Goal: Find contact information: Find contact information

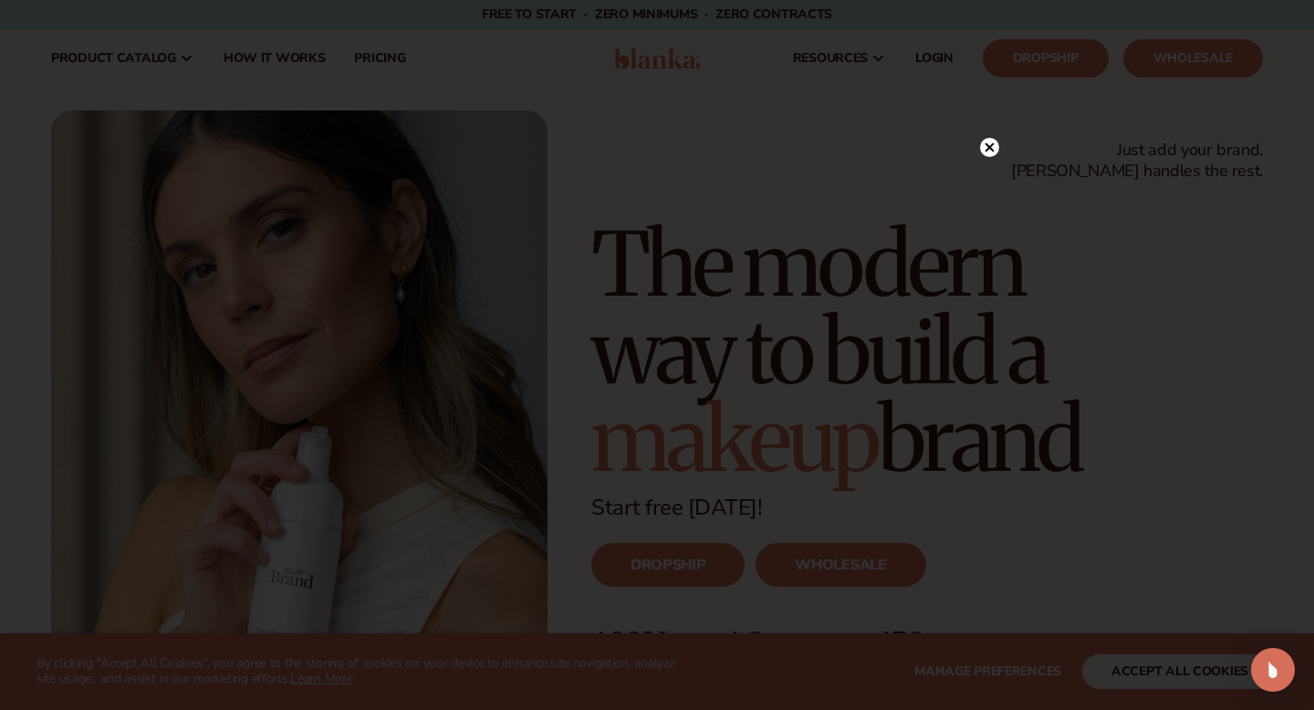
click at [985, 151] on circle at bounding box center [989, 147] width 19 height 19
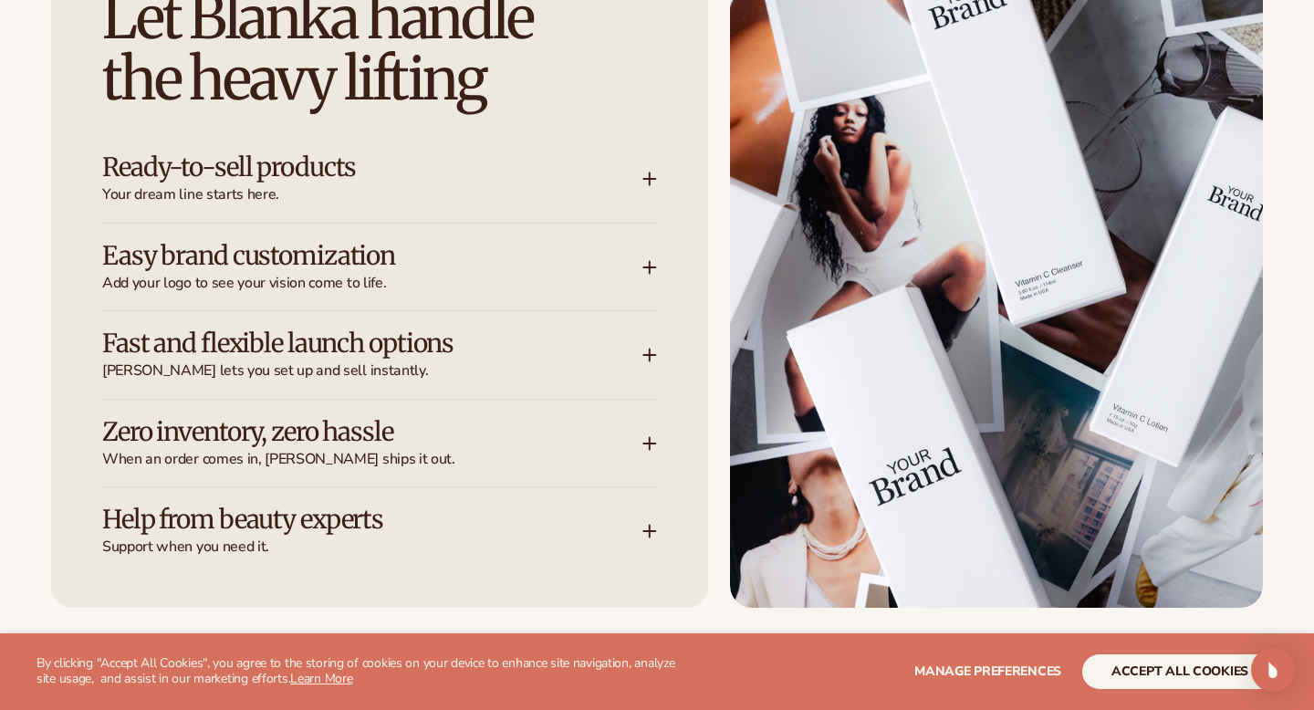
scroll to position [2778, 0]
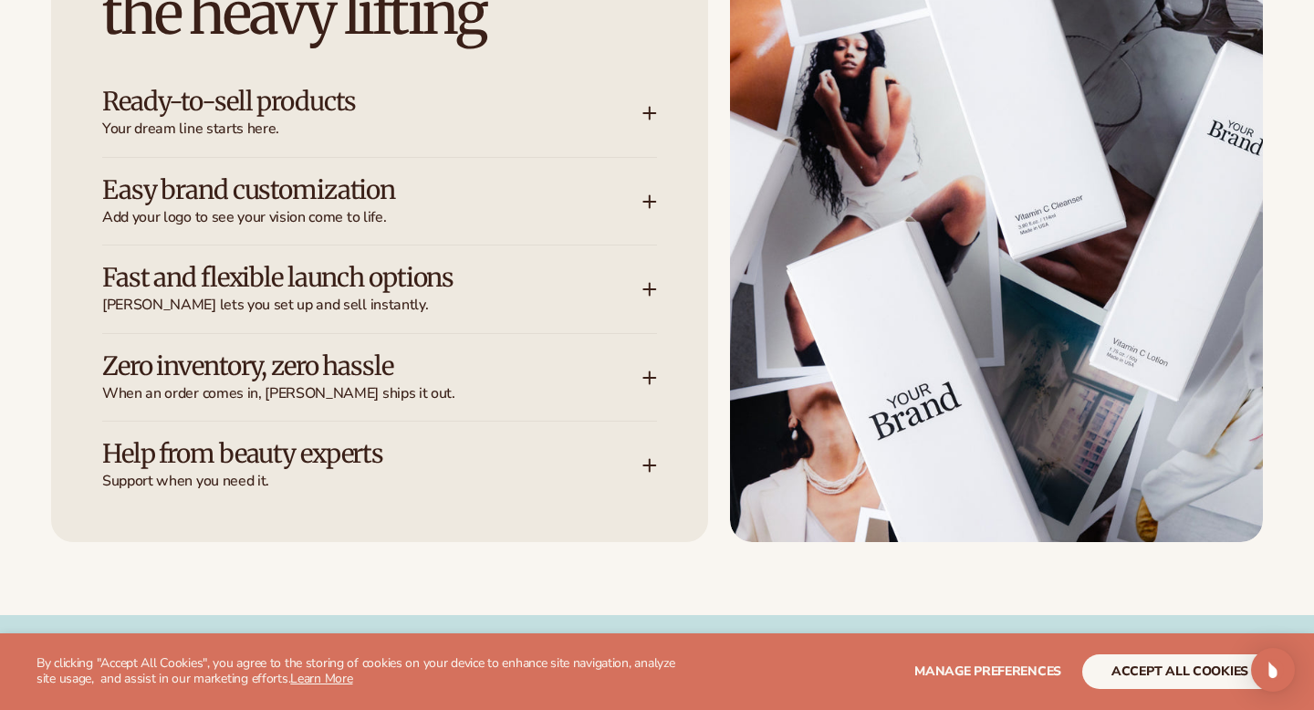
click at [490, 127] on span "Your dream line starts here." at bounding box center [372, 129] width 540 height 19
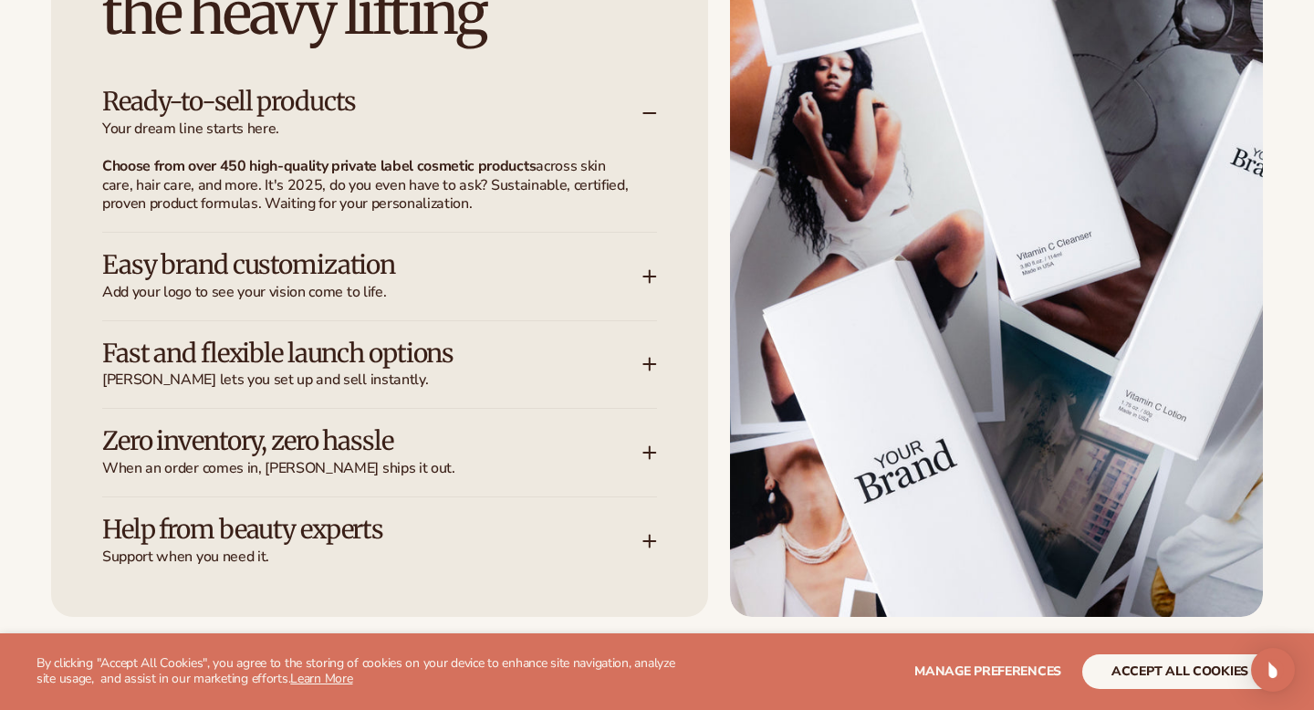
click at [466, 259] on h3 "Easy brand customization" at bounding box center [344, 265] width 485 height 28
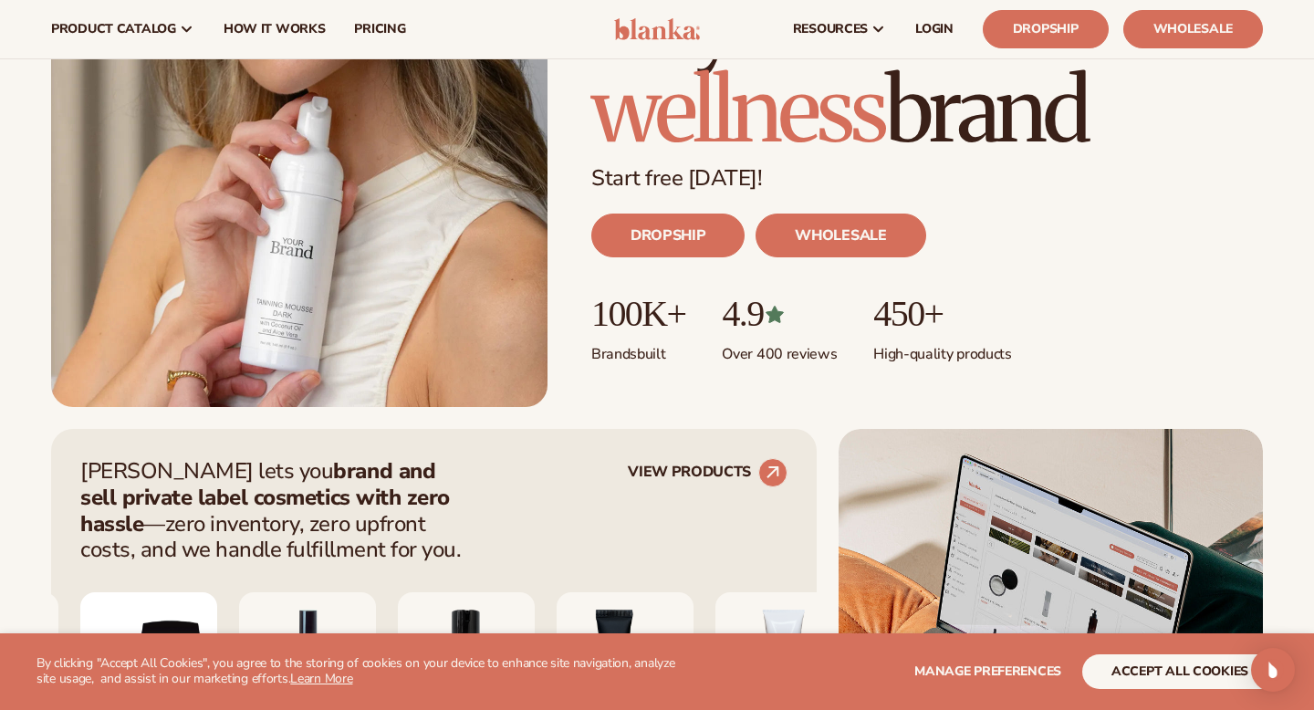
scroll to position [0, 0]
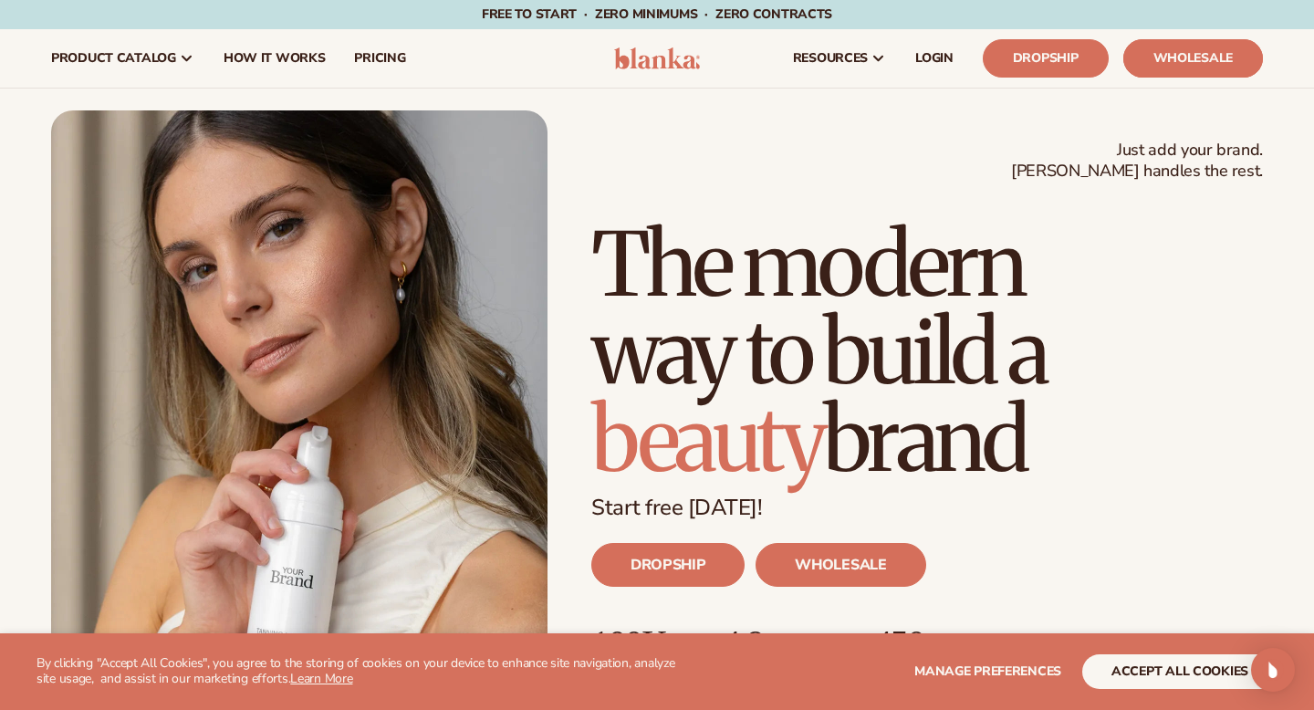
click at [1197, 51] on link "Wholesale" at bounding box center [1193, 58] width 140 height 38
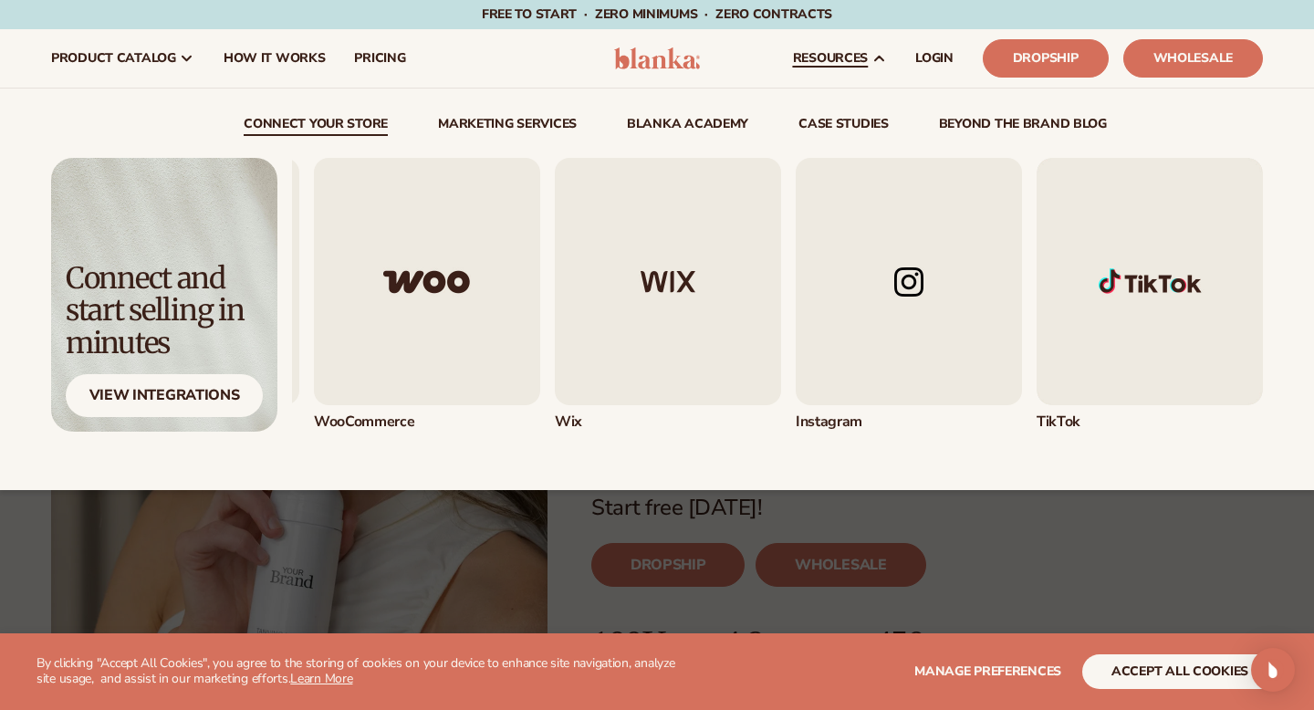
click at [1133, 320] on img "5 / 5" at bounding box center [1150, 281] width 226 height 247
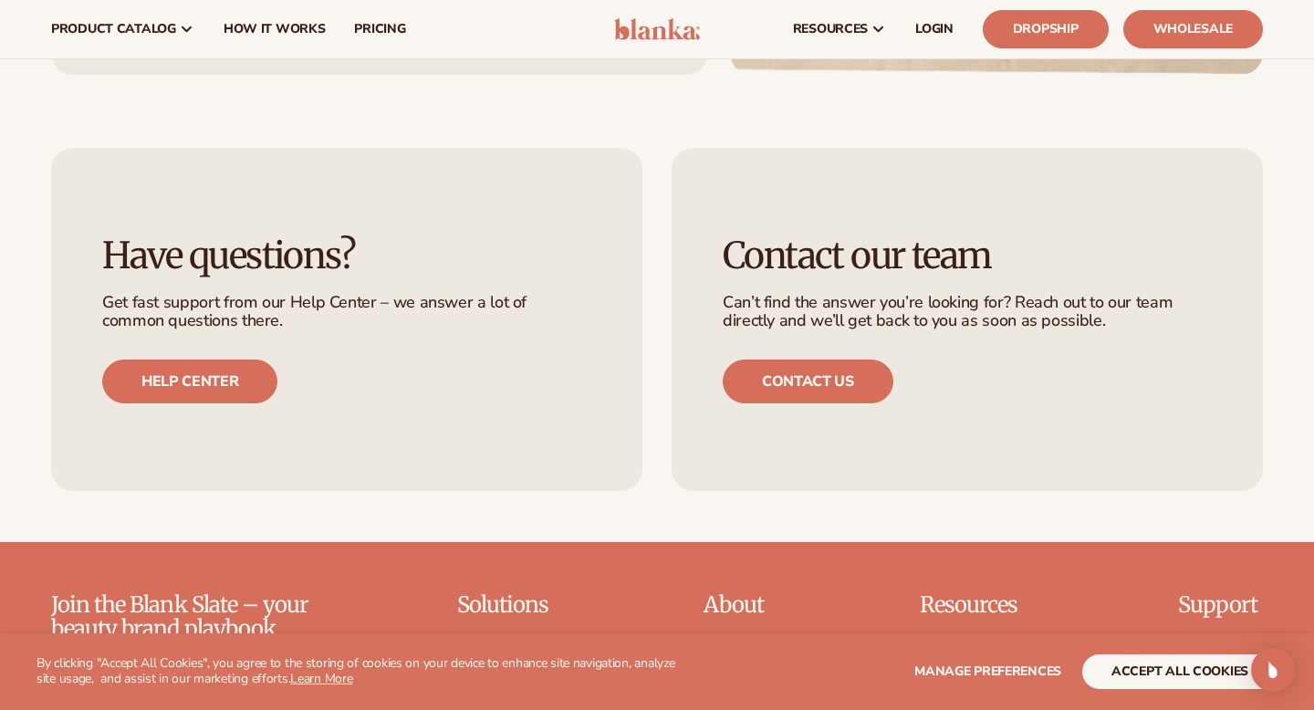
scroll to position [2647, 0]
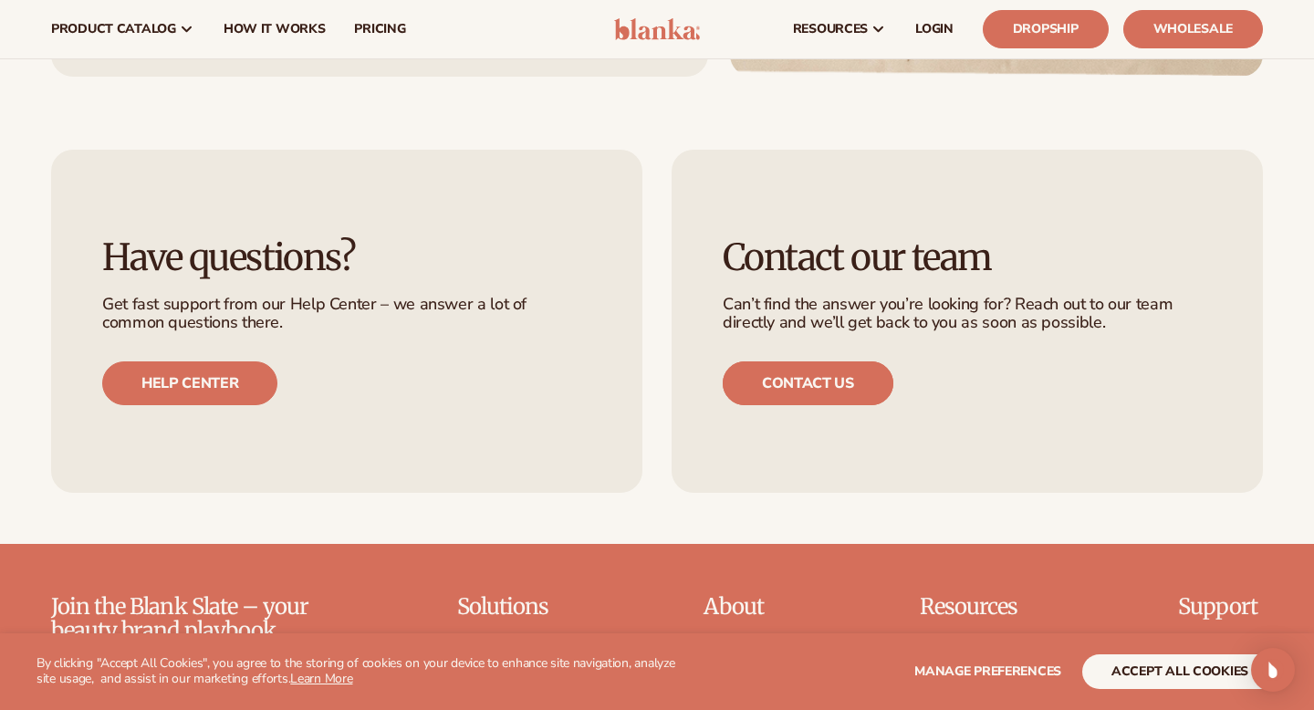
click at [781, 361] on link "Contact us" at bounding box center [808, 383] width 171 height 44
